Goal: Task Accomplishment & Management: Manage account settings

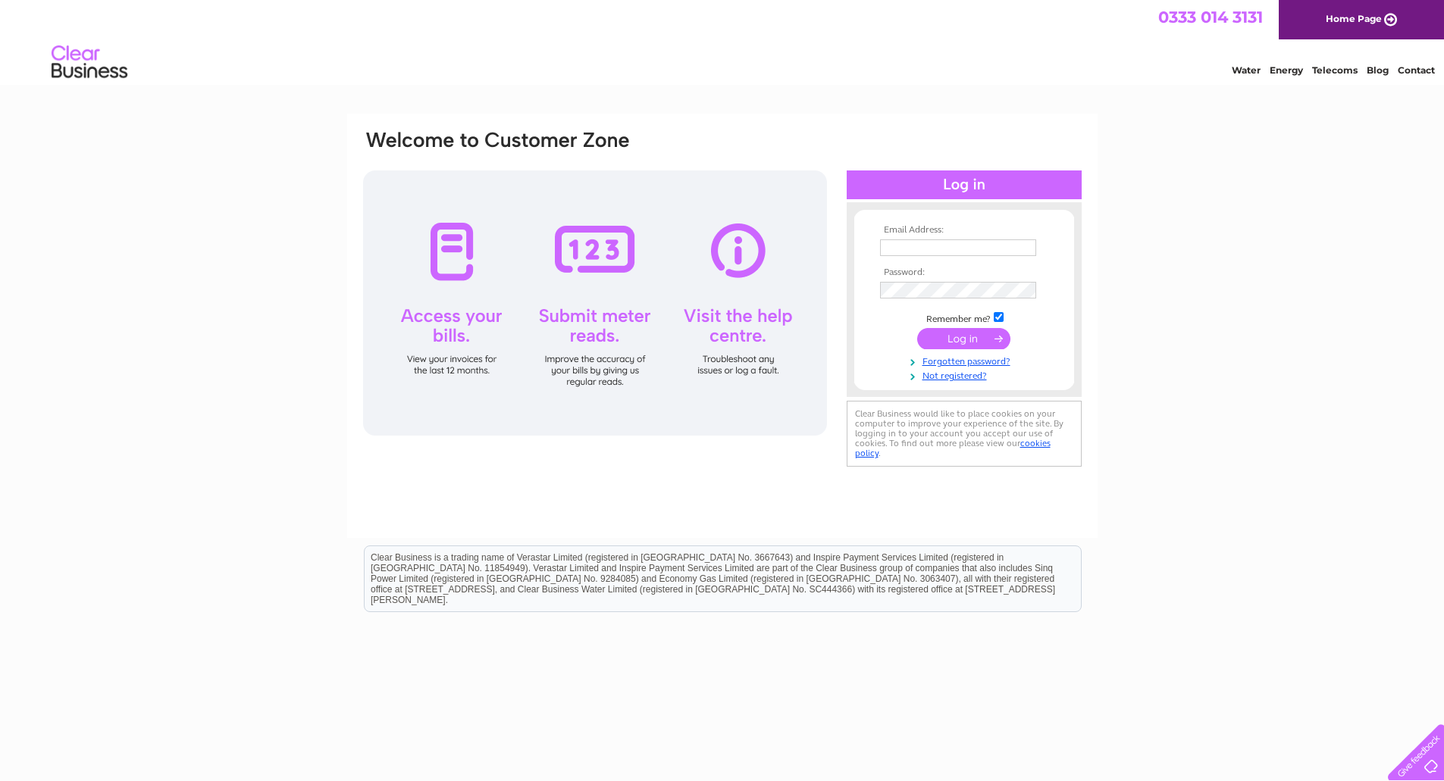
type input "mcavanagh@swiftgo.co.uk"
click at [946, 335] on input "submit" at bounding box center [963, 338] width 93 height 21
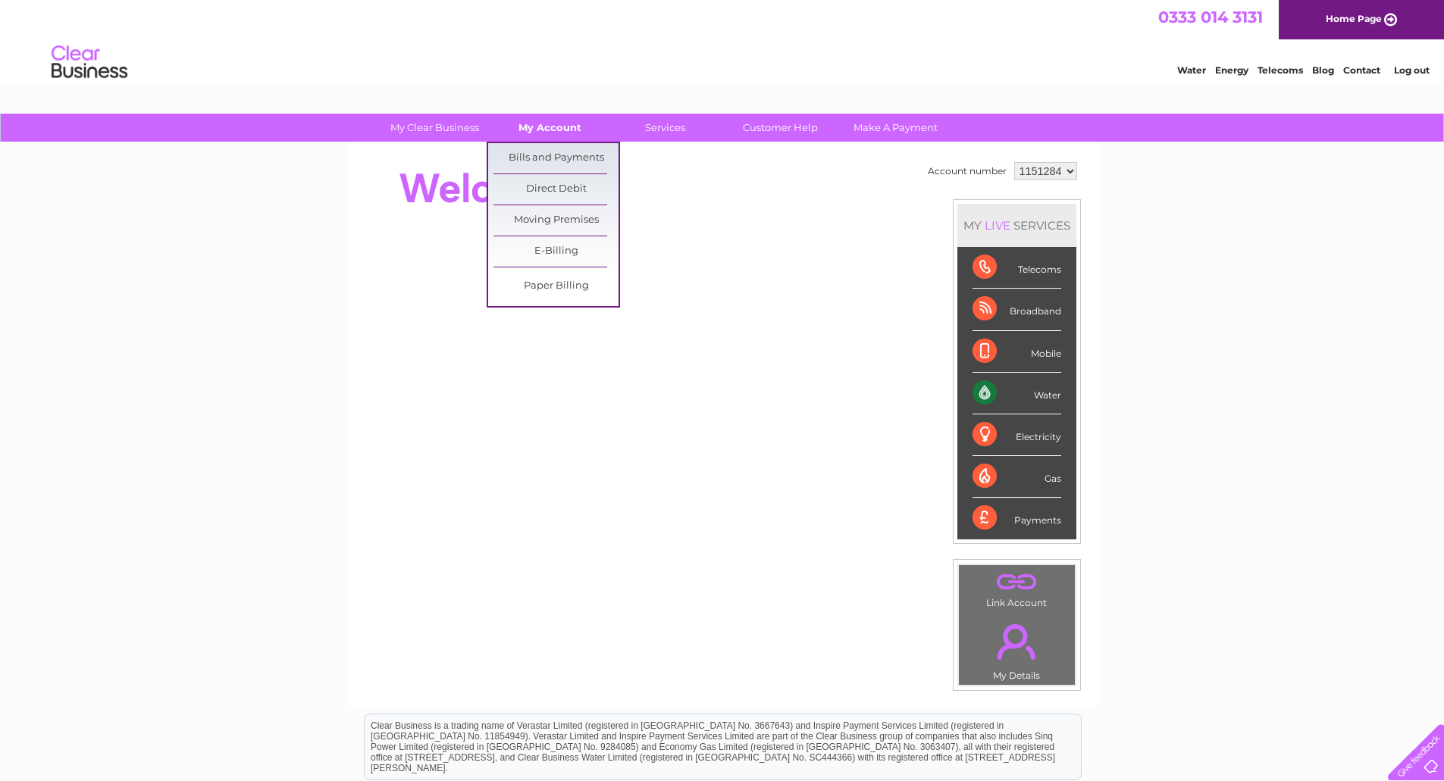
click at [547, 123] on link "My Account" at bounding box center [549, 128] width 125 height 28
click at [544, 154] on link "Bills and Payments" at bounding box center [555, 158] width 125 height 30
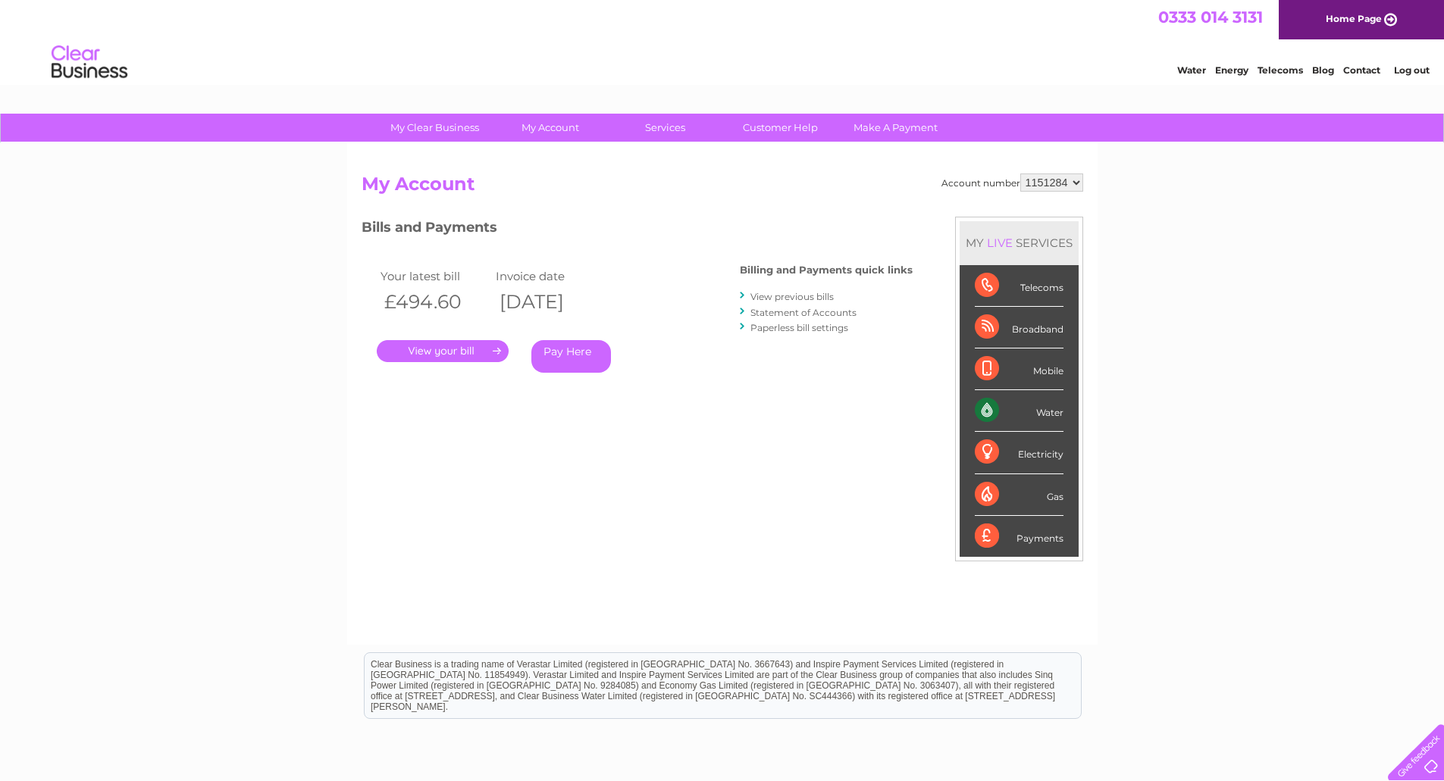
click at [451, 351] on link "." at bounding box center [443, 351] width 132 height 22
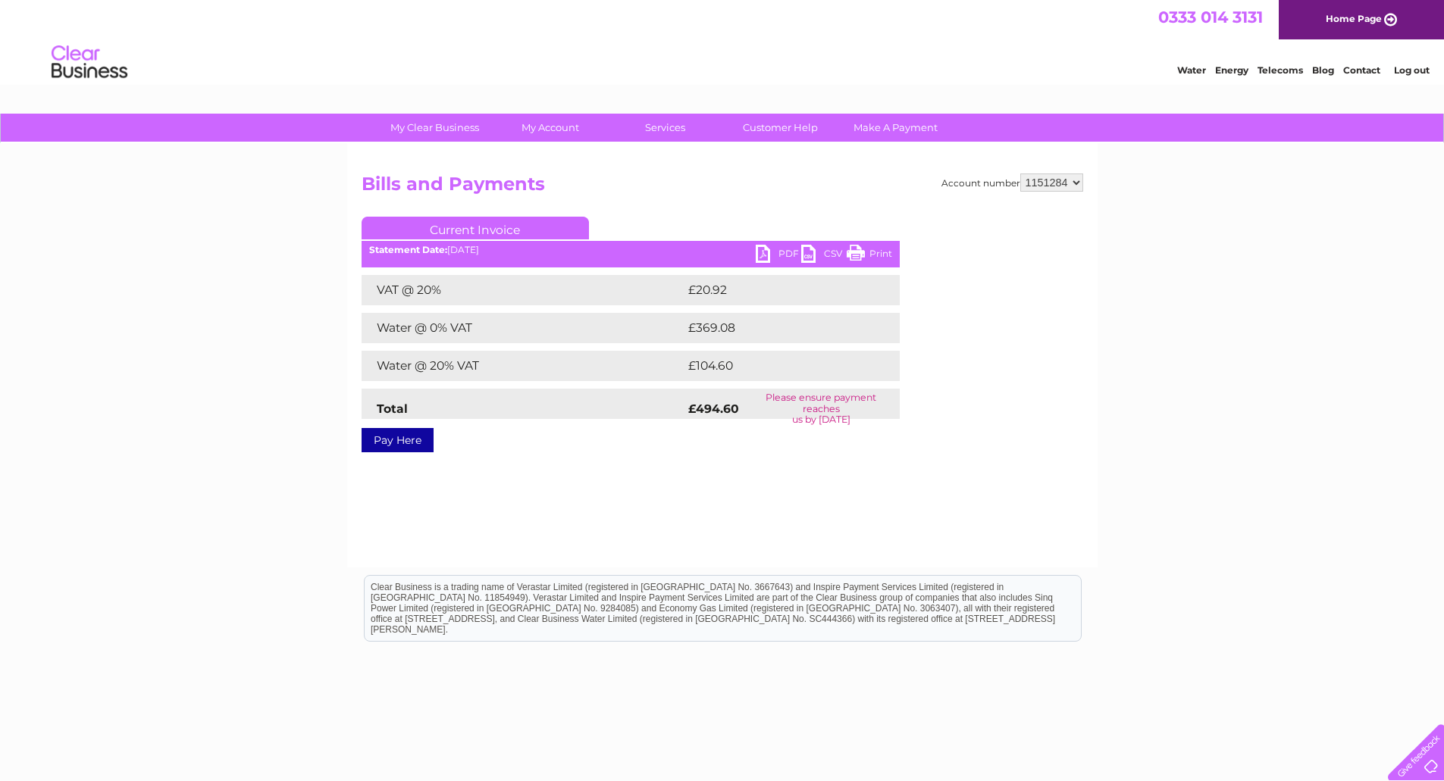
click at [771, 246] on link "PDF" at bounding box center [778, 256] width 45 height 22
click at [1415, 68] on link "Log out" at bounding box center [1412, 69] width 36 height 11
